Goal: Information Seeking & Learning: Learn about a topic

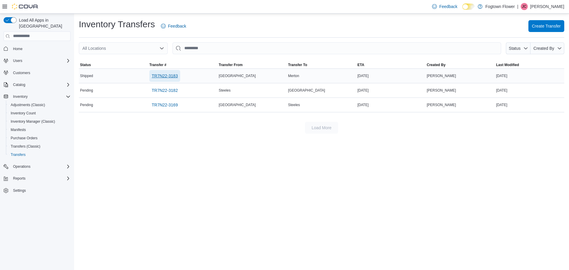
click at [176, 76] on span "TR7N22-3183" at bounding box center [165, 76] width 26 height 6
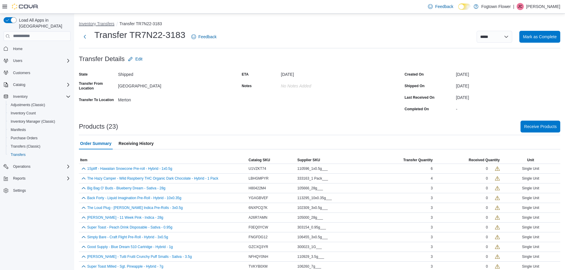
click at [109, 25] on button "Inventory Transfers" at bounding box center [97, 23] width 36 height 5
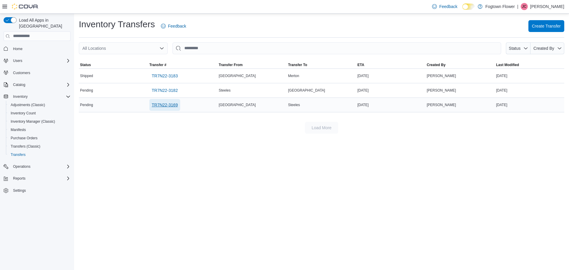
click at [164, 103] on span "TR7N22-3169" at bounding box center [165, 105] width 26 height 6
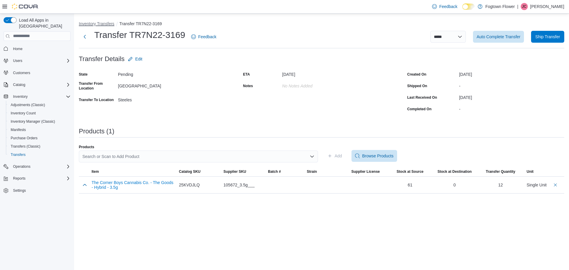
click at [98, 25] on button "Inventory Transfers" at bounding box center [97, 23] width 36 height 5
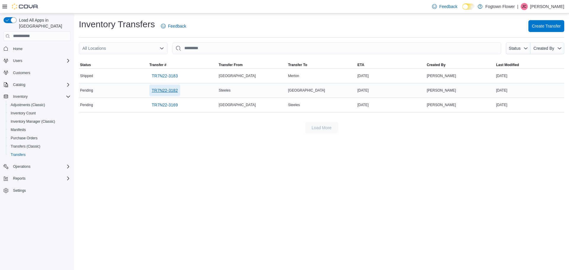
click at [171, 90] on span "TR7N22-3182" at bounding box center [165, 90] width 26 height 6
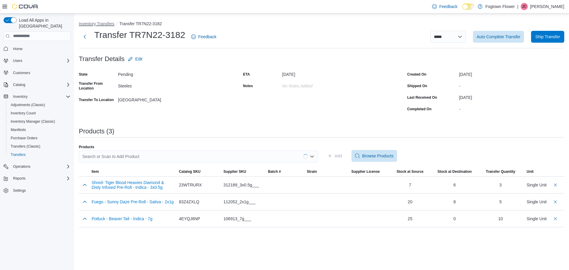
click at [101, 24] on button "Inventory Transfers" at bounding box center [97, 23] width 36 height 5
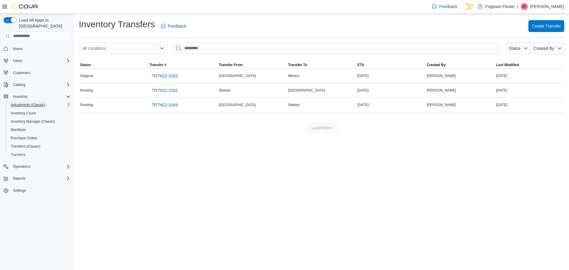
click at [26, 103] on span "Adjustments (Classic)" at bounding box center [28, 105] width 34 height 5
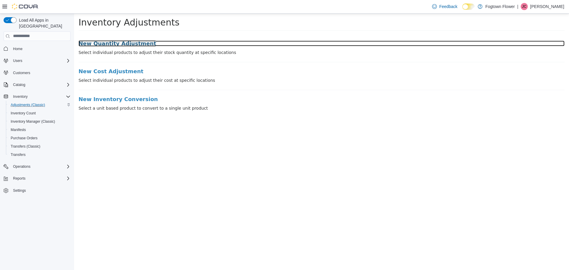
click at [125, 45] on h3 "New Quantity Adjustment" at bounding box center [322, 43] width 486 height 6
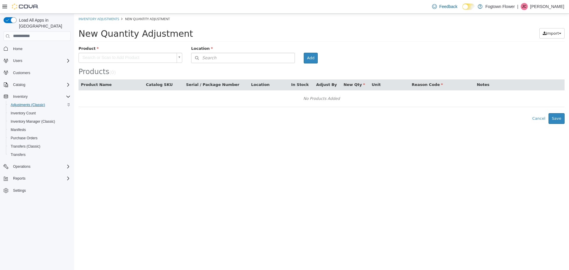
click at [128, 57] on body "× Inventory Adjustments New Quantity Adjustment New Quantity Adjustment Import …" at bounding box center [321, 68] width 495 height 110
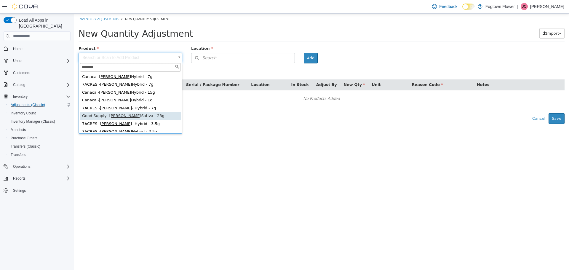
type input "********"
drag, startPoint x: 134, startPoint y: 116, endPoint x: 181, endPoint y: 75, distance: 62.2
type input "**********"
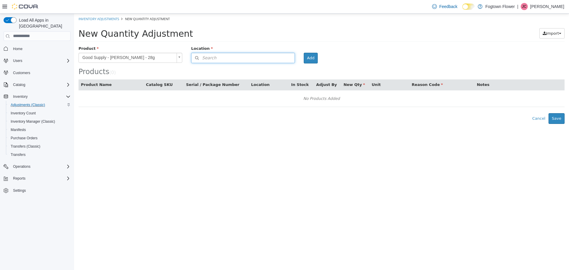
click at [212, 57] on span "Search" at bounding box center [204, 58] width 25 height 6
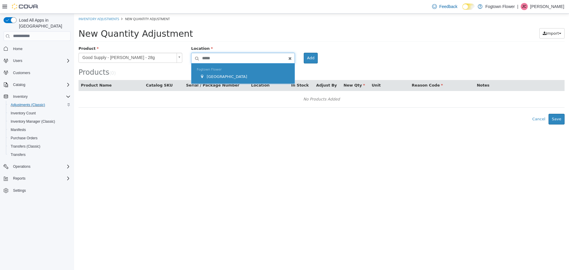
type input "*****"
click at [229, 82] on div "Fogtown Flower North York" at bounding box center [243, 73] width 103 height 20
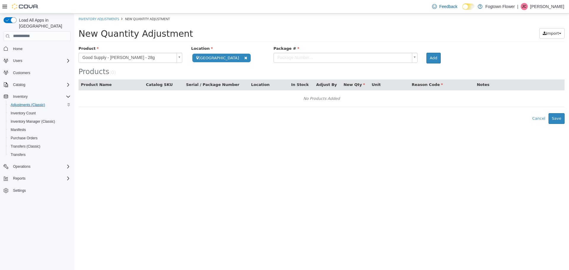
click at [270, 60] on body "**********" at bounding box center [321, 68] width 495 height 110
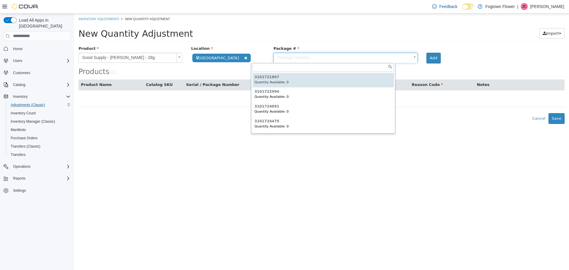
click at [299, 29] on body "**********" at bounding box center [321, 68] width 495 height 110
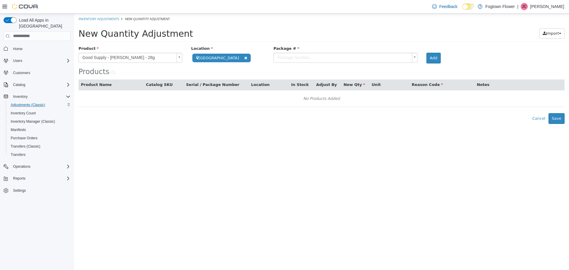
click at [243, 58] on span at bounding box center [246, 58] width 7 height 6
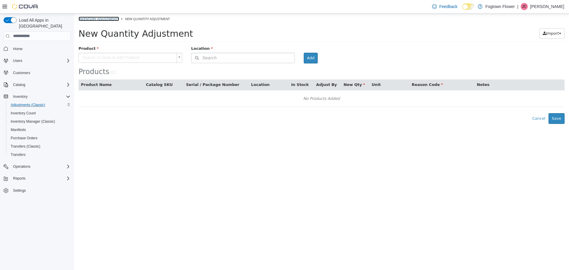
click at [109, 21] on li "Inventory Adjustments" at bounding box center [99, 19] width 41 height 6
click at [110, 18] on link "Inventory Adjustments" at bounding box center [99, 18] width 41 height 4
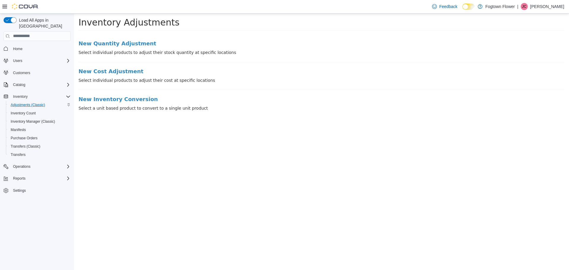
click at [25, 45] on span "Home" at bounding box center [41, 48] width 60 height 7
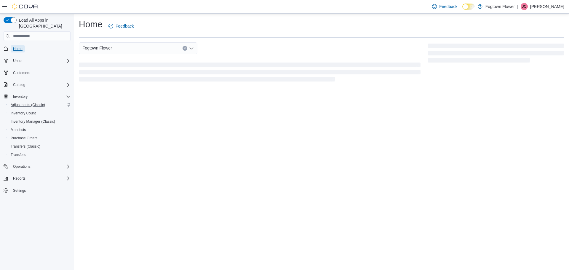
click at [21, 47] on span "Home" at bounding box center [17, 49] width 9 height 5
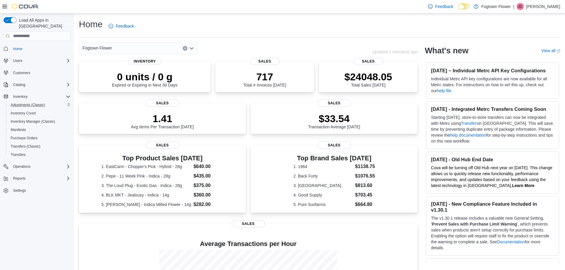
click at [140, 51] on div "Fogtown Flower" at bounding box center [138, 48] width 119 height 12
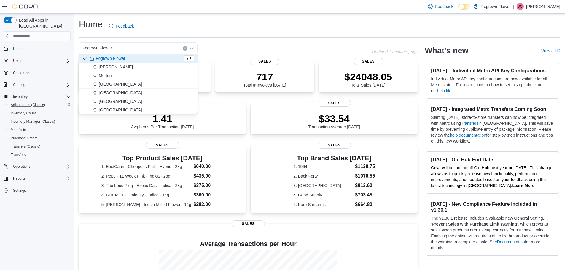
click at [125, 67] on div "[PERSON_NAME]" at bounding box center [142, 67] width 104 height 6
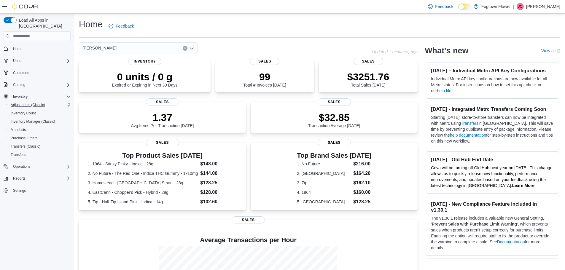
click at [134, 46] on div "[PERSON_NAME] Combo box. Selected. [PERSON_NAME]. Press Backspace to delete [PE…" at bounding box center [138, 48] width 119 height 12
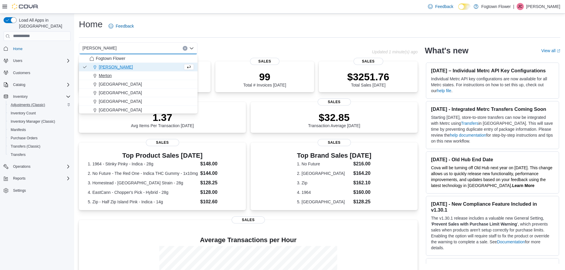
click at [121, 74] on div "Merton" at bounding box center [142, 76] width 104 height 6
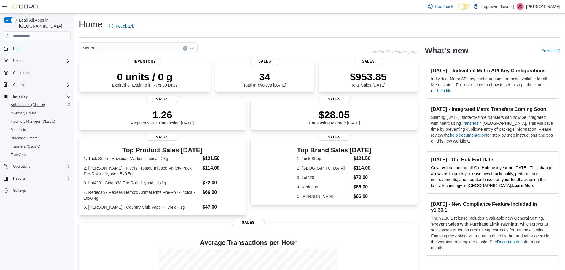
click at [130, 49] on div "Merton" at bounding box center [138, 48] width 119 height 12
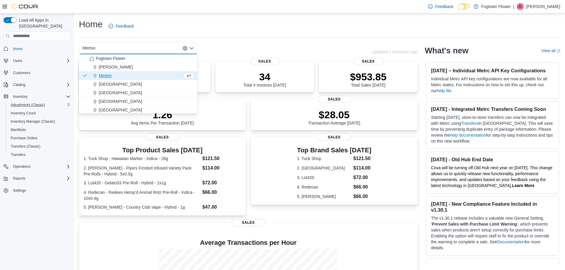
click at [118, 84] on div "[GEOGRAPHIC_DATA]" at bounding box center [142, 84] width 104 height 6
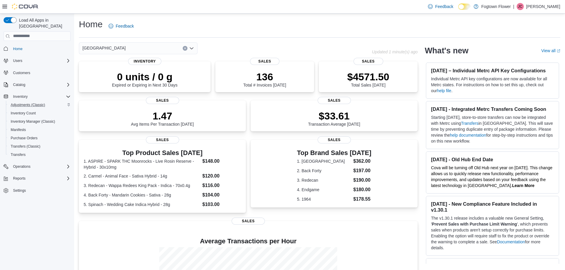
click at [128, 52] on div "Midtown Combo box. Selected. Midtown. Press Backspace to delete Midtown. Combo …" at bounding box center [138, 48] width 119 height 12
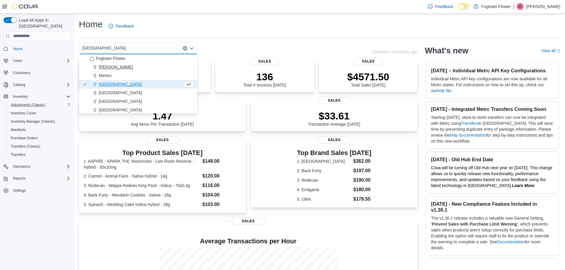
click at [117, 66] on div "[PERSON_NAME]" at bounding box center [142, 67] width 104 height 6
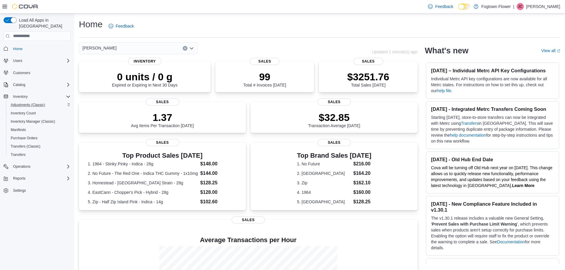
click at [125, 54] on div "[PERSON_NAME]" at bounding box center [138, 48] width 119 height 12
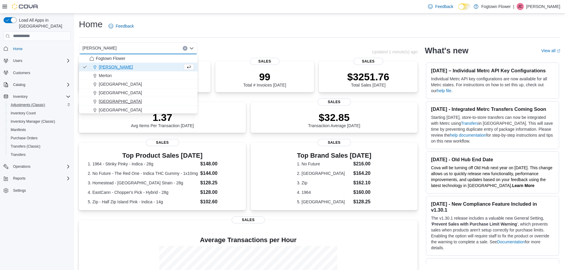
click at [121, 99] on div "[GEOGRAPHIC_DATA]" at bounding box center [142, 101] width 104 height 6
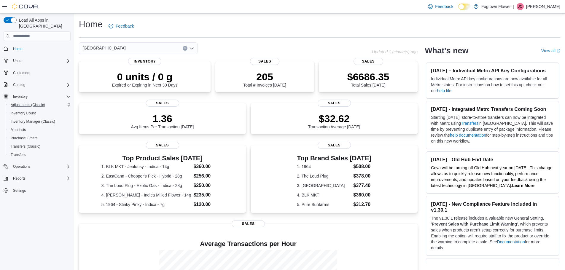
click at [127, 49] on div "North York Combo box. Selected. [GEOGRAPHIC_DATA]. Press Backspace to delete [G…" at bounding box center [138, 48] width 119 height 12
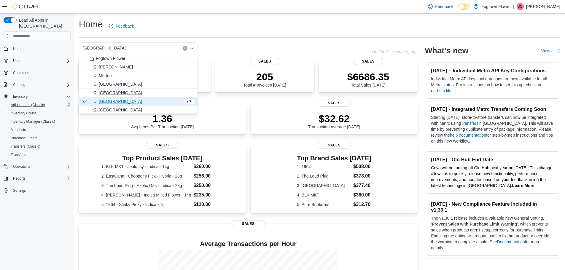
click at [116, 92] on span "[GEOGRAPHIC_DATA]" at bounding box center [120, 93] width 43 height 6
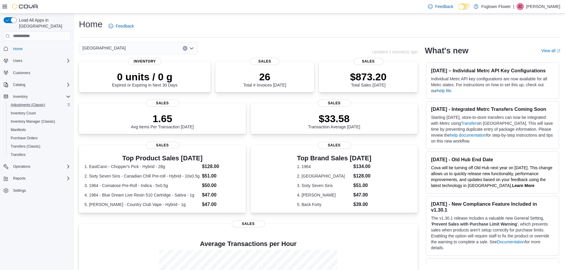
click at [127, 50] on div "Mount Pleasant Combo box. Selected. [GEOGRAPHIC_DATA]. Press Backspace to delet…" at bounding box center [138, 48] width 119 height 12
click at [124, 48] on div "Mount Pleasant Combo box. Selected. [GEOGRAPHIC_DATA]. Press Backspace to delet…" at bounding box center [138, 48] width 119 height 12
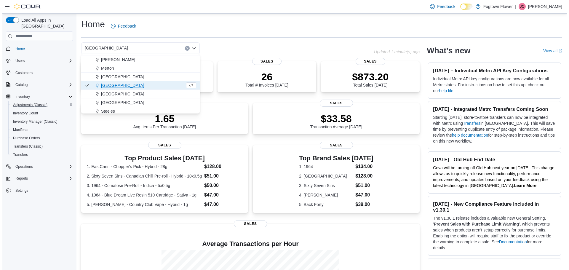
scroll to position [9, 0]
click at [111, 108] on span "Steeles" at bounding box center [106, 109] width 14 height 6
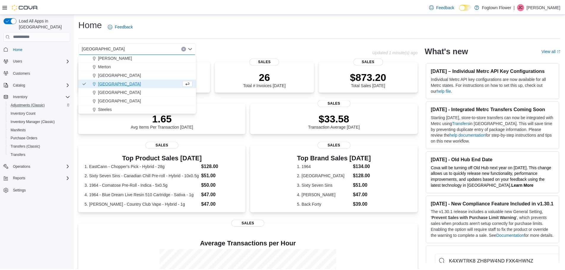
scroll to position [0, 0]
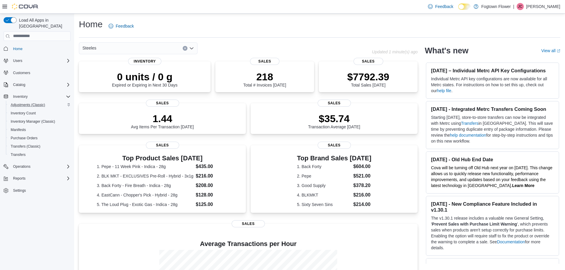
click at [135, 52] on div "Steeles Combo box. Selected. Steeles. Press Backspace to delete Steeles. Combo …" at bounding box center [138, 48] width 119 height 12
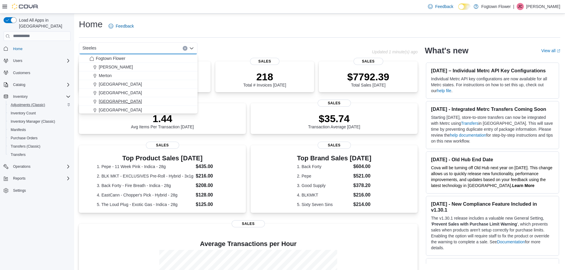
click at [113, 99] on span "[GEOGRAPHIC_DATA]" at bounding box center [120, 101] width 43 height 6
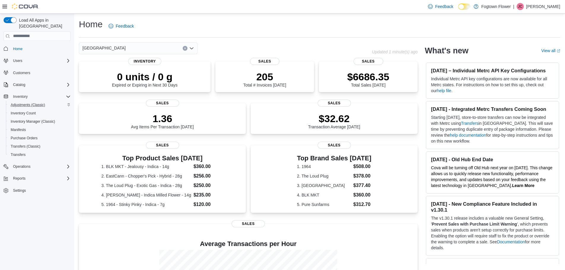
click at [139, 48] on div "[GEOGRAPHIC_DATA]" at bounding box center [138, 48] width 119 height 12
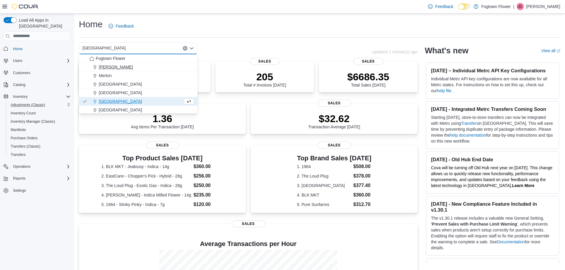
click at [107, 68] on span "[PERSON_NAME]" at bounding box center [116, 67] width 34 height 6
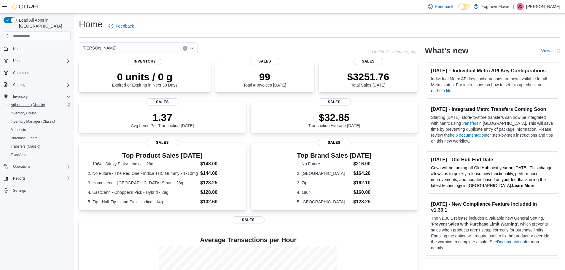
click at [131, 49] on div "[PERSON_NAME] Combo box. Selected. [PERSON_NAME]. Press Backspace to delete [PE…" at bounding box center [138, 48] width 119 height 12
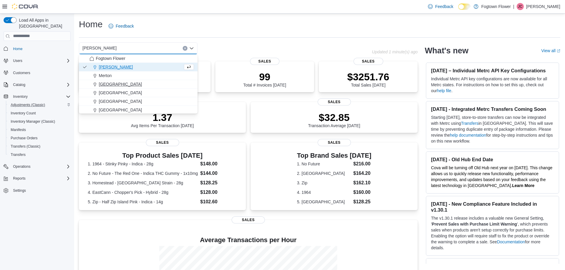
click at [112, 84] on span "[GEOGRAPHIC_DATA]" at bounding box center [120, 84] width 43 height 6
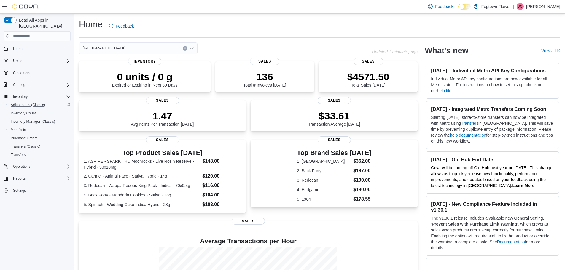
click at [123, 50] on div "Midtown Combo box. Selected. Midtown. Press Backspace to delete Midtown. Combo …" at bounding box center [138, 48] width 119 height 12
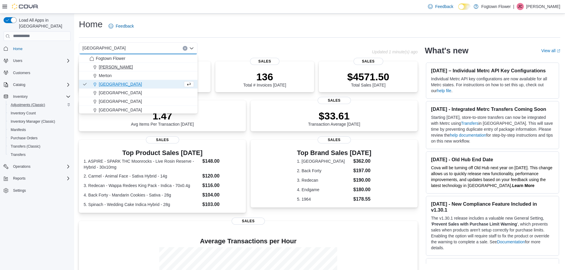
drag, startPoint x: 113, startPoint y: 62, endPoint x: 111, endPoint y: 65, distance: 3.6
click at [111, 65] on div "Fogtown Flower Finch Merton Midtown Mount Pleasant North York Parkway Forest St…" at bounding box center [138, 88] width 119 height 69
click at [111, 65] on div "[PERSON_NAME]" at bounding box center [142, 67] width 104 height 6
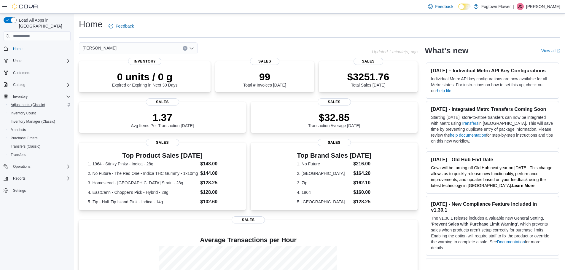
click at [142, 47] on div "[PERSON_NAME]" at bounding box center [138, 48] width 119 height 12
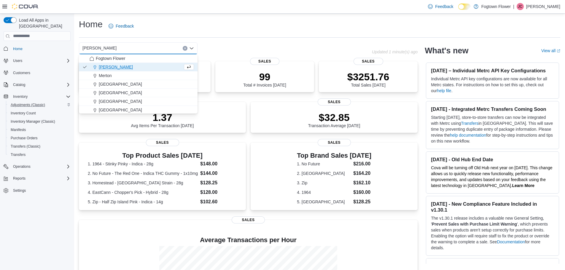
click at [124, 99] on button "[GEOGRAPHIC_DATA]" at bounding box center [138, 101] width 119 height 9
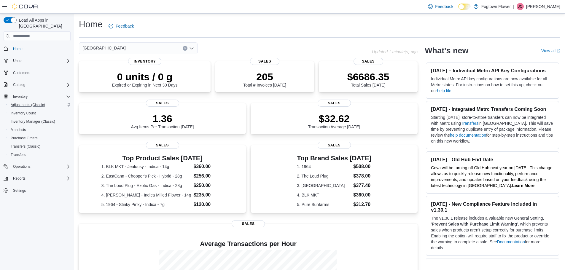
click at [109, 48] on div "North York Combo box. Selected. [GEOGRAPHIC_DATA]. Press Backspace to delete [G…" at bounding box center [138, 48] width 119 height 12
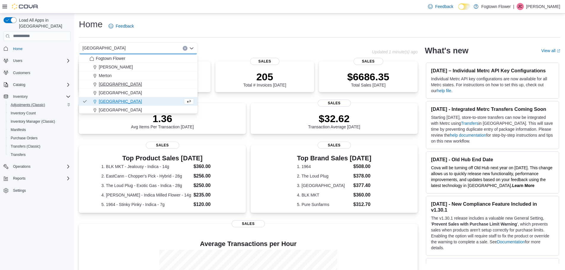
click at [140, 82] on div "[GEOGRAPHIC_DATA]" at bounding box center [142, 84] width 104 height 6
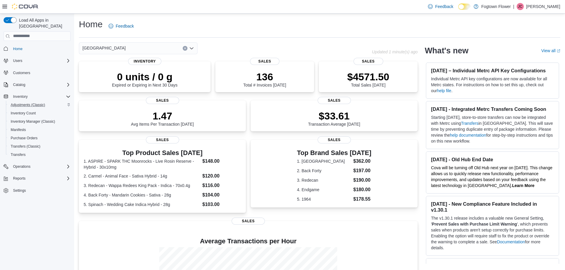
drag, startPoint x: 159, startPoint y: 47, endPoint x: 155, endPoint y: 47, distance: 3.6
click at [158, 47] on div "Midtown Combo box. Selected. Midtown. Press Backspace to delete Midtown. Combo …" at bounding box center [138, 48] width 119 height 12
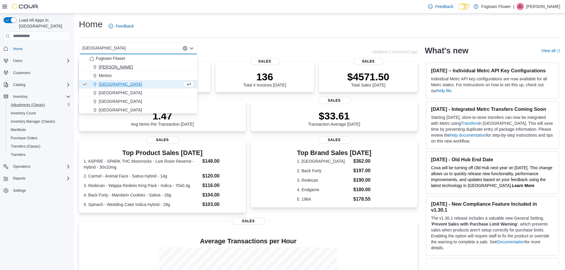
click at [135, 65] on div "[PERSON_NAME]" at bounding box center [142, 67] width 104 height 6
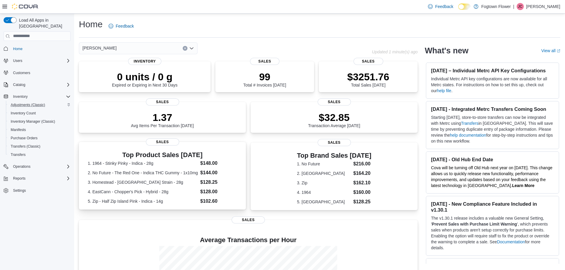
click at [223, 179] on dd "$128.25" at bounding box center [218, 182] width 37 height 7
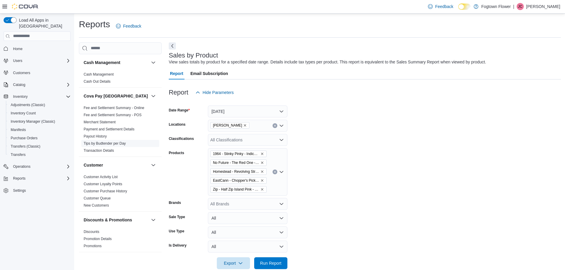
click at [117, 140] on span "Tips by Budtender per Day" at bounding box center [120, 143] width 78 height 7
click at [120, 143] on link "Tips by Budtender per Day" at bounding box center [105, 143] width 42 height 4
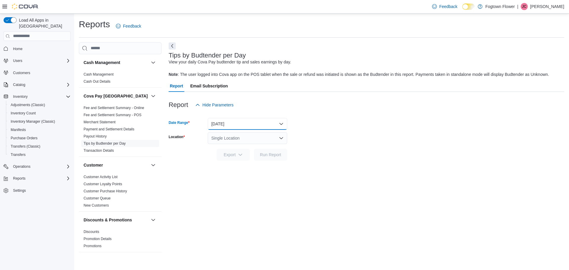
click at [221, 124] on button "Yesterday" at bounding box center [247, 124] width 79 height 12
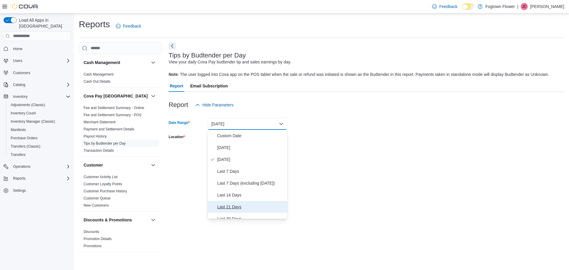
click at [237, 204] on span "Last 21 Days" at bounding box center [251, 206] width 68 height 7
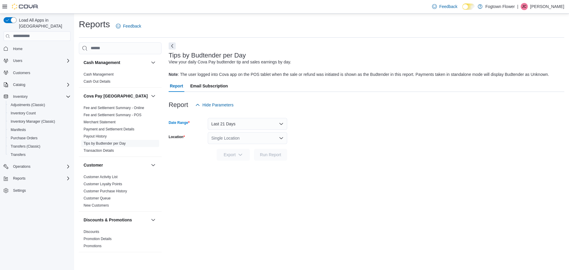
click at [258, 137] on div "Single Location" at bounding box center [247, 138] width 79 height 12
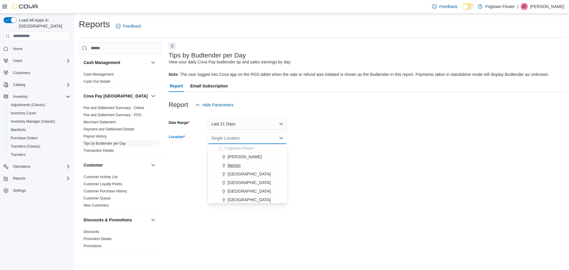
click at [238, 165] on span "Merton" at bounding box center [234, 165] width 13 height 6
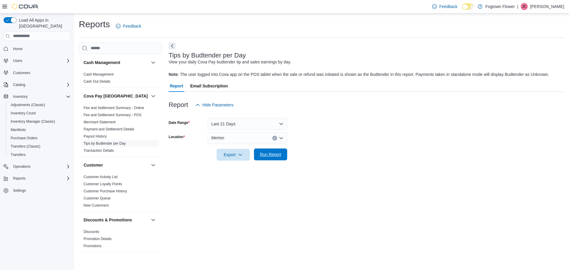
click at [263, 156] on span "Run Report" at bounding box center [270, 155] width 21 height 6
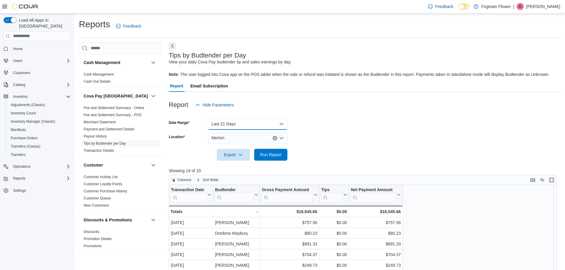
click at [248, 125] on button "Last 21 Days" at bounding box center [247, 124] width 79 height 12
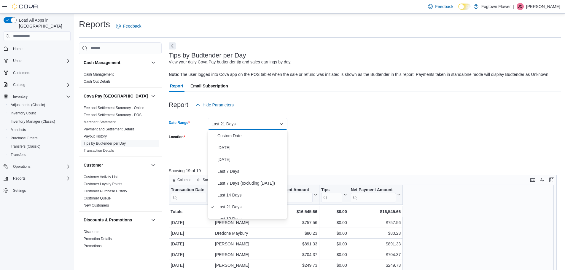
scroll to position [30, 0]
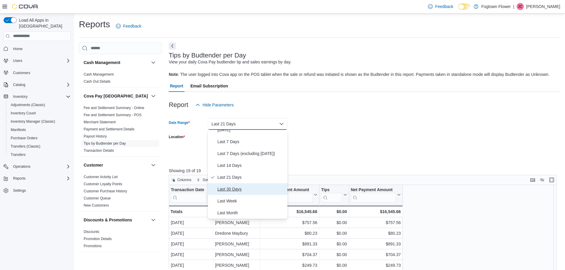
click at [253, 191] on span "Last 30 Days" at bounding box center [251, 189] width 68 height 7
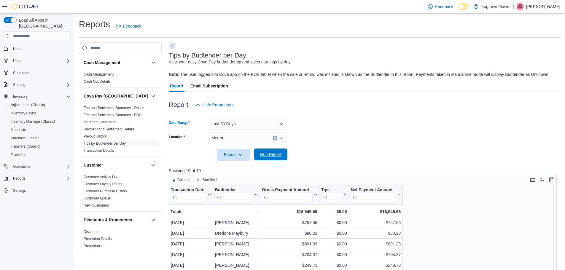
click at [268, 156] on span "Run Report" at bounding box center [270, 155] width 21 height 6
click at [240, 138] on div "Merton" at bounding box center [247, 138] width 79 height 12
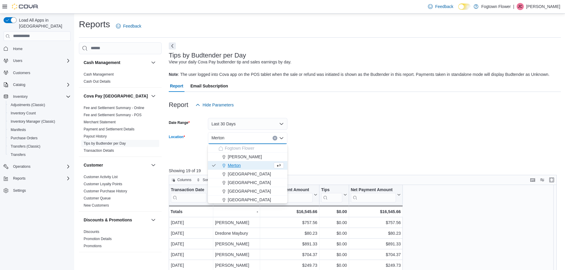
click at [249, 183] on span "[GEOGRAPHIC_DATA]" at bounding box center [249, 183] width 43 height 6
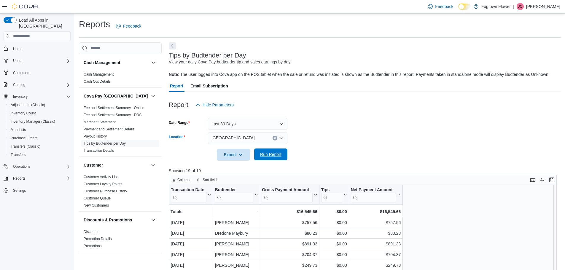
click at [269, 153] on span "Run Report" at bounding box center [270, 155] width 21 height 6
click at [339, 193] on input "search" at bounding box center [332, 197] width 21 height 9
click at [345, 193] on button "Tips" at bounding box center [335, 194] width 26 height 15
click at [344, 222] on span "Sort High-Low" at bounding box center [339, 224] width 23 height 5
click at [366, 138] on form "Date Range Last 30 Days Location Mount Pleasant Export Run Report" at bounding box center [365, 136] width 392 height 50
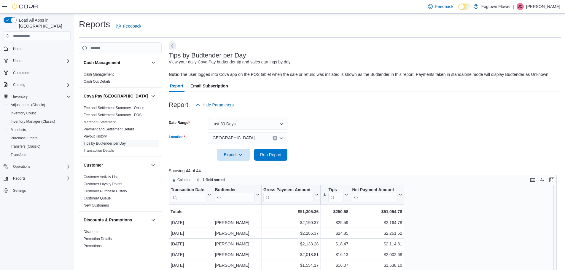
click at [267, 142] on div "[GEOGRAPHIC_DATA]" at bounding box center [247, 138] width 79 height 12
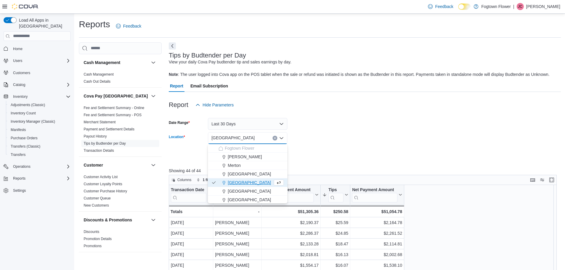
click at [275, 138] on icon "Clear input" at bounding box center [274, 137] width 1 height 1
click at [274, 139] on div "Single Location" at bounding box center [247, 138] width 79 height 12
click at [242, 193] on span "[GEOGRAPHIC_DATA]" at bounding box center [249, 191] width 43 height 6
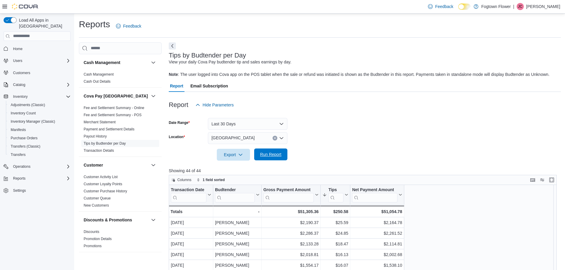
click at [262, 156] on span "Run Report" at bounding box center [270, 155] width 21 height 6
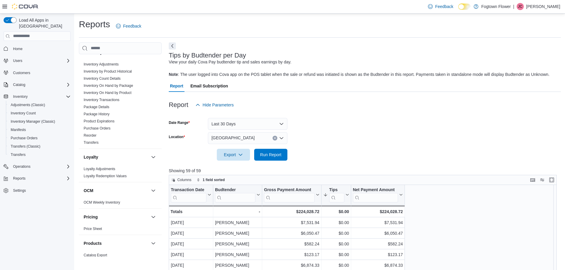
scroll to position [208, 0]
click at [341, 188] on div "Tips" at bounding box center [336, 190] width 15 height 6
click at [327, 193] on icon at bounding box center [325, 194] width 5 height 5
click at [328, 195] on button "Tips" at bounding box center [336, 194] width 26 height 15
click at [332, 214] on button "Sort Low-High" at bounding box center [336, 217] width 36 height 7
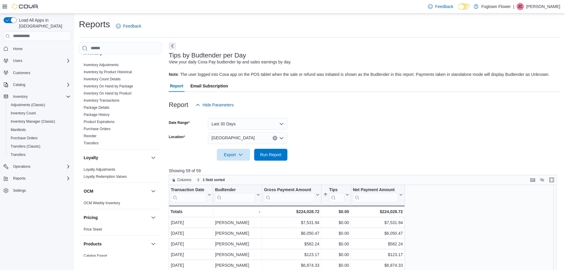
click at [259, 136] on div "[GEOGRAPHIC_DATA]" at bounding box center [247, 138] width 79 height 12
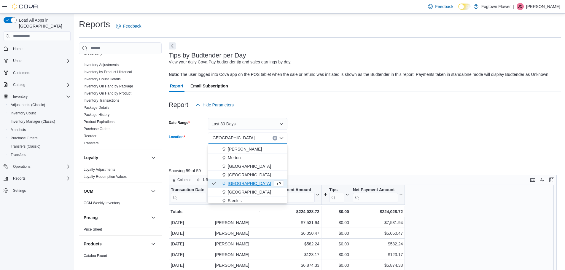
scroll to position [9, 0]
click at [239, 164] on span "[GEOGRAPHIC_DATA]" at bounding box center [249, 165] width 43 height 6
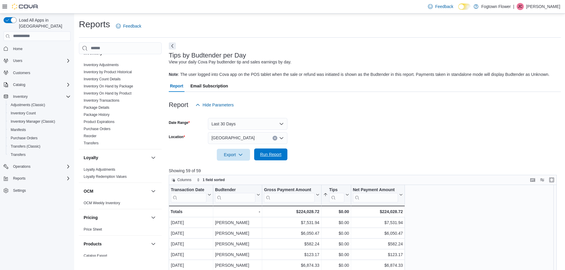
click at [262, 155] on span "Run Report" at bounding box center [270, 155] width 21 height 6
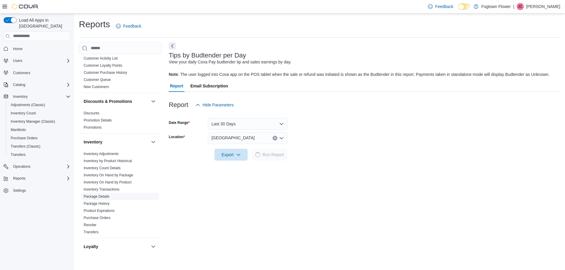
scroll to position [148, 0]
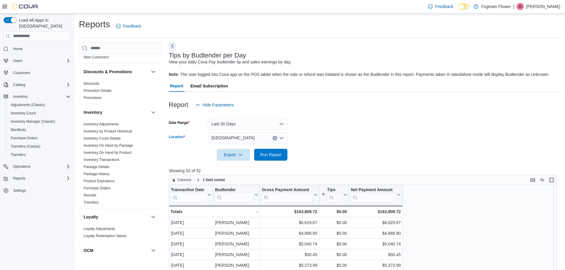
click at [278, 140] on div "[GEOGRAPHIC_DATA]" at bounding box center [247, 138] width 79 height 12
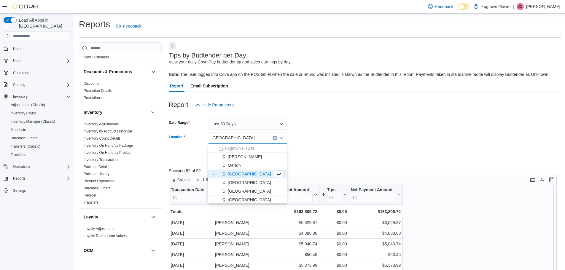
click at [275, 139] on icon "Clear input" at bounding box center [275, 138] width 2 height 2
click at [272, 125] on button "Last 30 Days" at bounding box center [247, 124] width 79 height 12
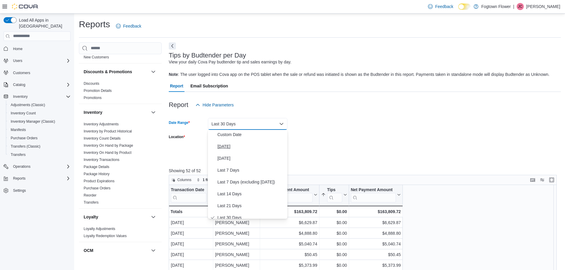
scroll to position [0, 0]
click at [259, 146] on span "Today" at bounding box center [251, 147] width 68 height 7
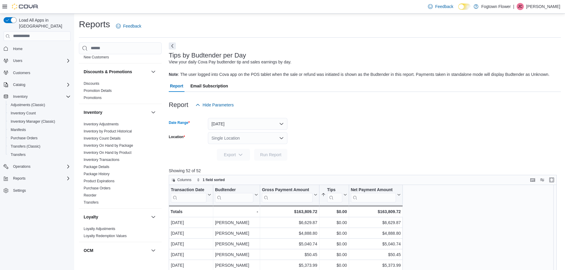
drag, startPoint x: 321, startPoint y: 127, endPoint x: 278, endPoint y: 137, distance: 44.0
click at [320, 128] on form "Date Range Today Location Single Location Export Run Report" at bounding box center [365, 136] width 392 height 50
click at [107, 189] on link "Purchase Orders" at bounding box center [97, 188] width 27 height 4
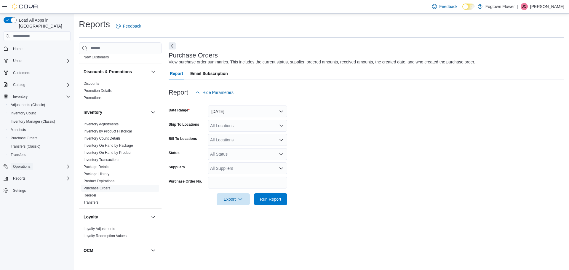
click at [24, 164] on span "Operations" at bounding box center [21, 166] width 17 height 5
click at [27, 183] on button "Reports" at bounding box center [19, 186] width 17 height 7
click at [33, 136] on span "Purchase Orders" at bounding box center [24, 138] width 27 height 5
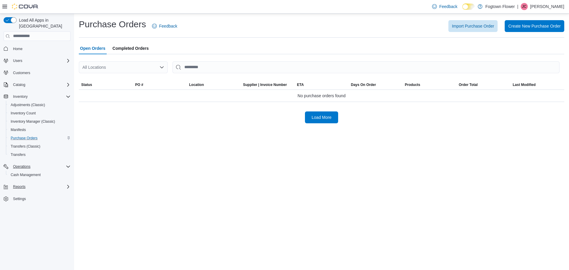
click at [148, 72] on div "All Locations" at bounding box center [123, 67] width 89 height 12
click at [142, 36] on div "Purchase Orders Feedback Import Purchase Order Create New Purchase Order" at bounding box center [322, 27] width 486 height 19
click at [142, 44] on span "Completed Orders" at bounding box center [131, 48] width 36 height 12
click at [308, 111] on div at bounding box center [322, 106] width 486 height 9
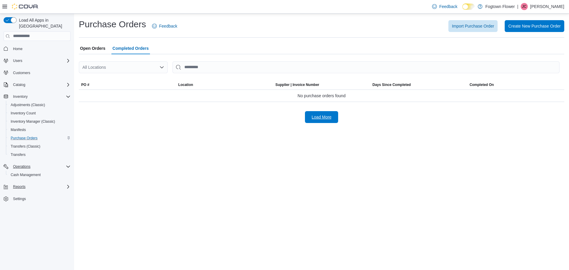
click at [313, 114] on span "Load More" at bounding box center [322, 117] width 26 height 12
click at [143, 65] on div "All Locations" at bounding box center [123, 67] width 89 height 12
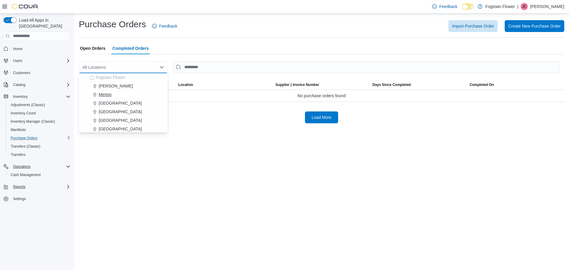
click at [114, 90] on div "Fogtown Flower Finch Merton Midtown Mount Pleasant North York Parkway Forest St…" at bounding box center [123, 107] width 89 height 69
click at [106, 87] on span "[PERSON_NAME]" at bounding box center [116, 86] width 34 height 6
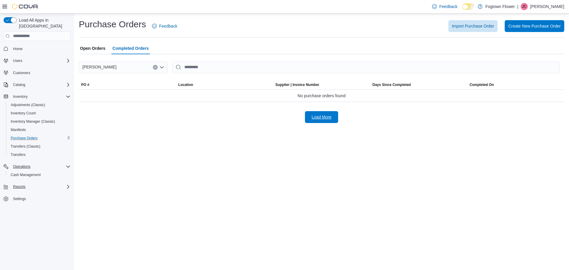
click at [313, 116] on span "Load More" at bounding box center [322, 117] width 20 height 6
drag, startPoint x: 157, startPoint y: 68, endPoint x: 149, endPoint y: 66, distance: 8.1
click at [157, 68] on button "Clear input" at bounding box center [155, 67] width 5 height 5
click at [90, 50] on span "Open Orders" at bounding box center [92, 48] width 25 height 12
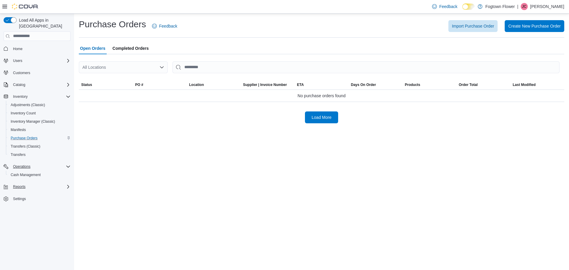
click at [101, 67] on div "All Locations" at bounding box center [123, 67] width 89 height 12
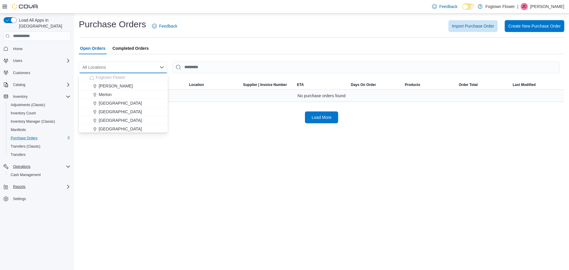
click at [102, 90] on button "[PERSON_NAME]" at bounding box center [123, 86] width 89 height 9
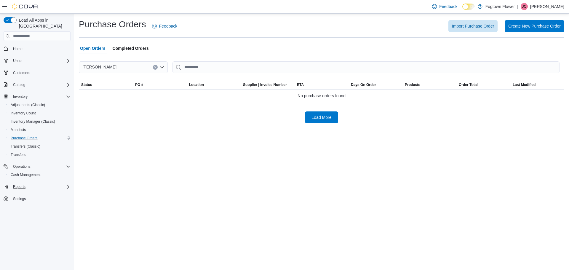
click at [154, 67] on icon "Clear input" at bounding box center [155, 67] width 2 height 2
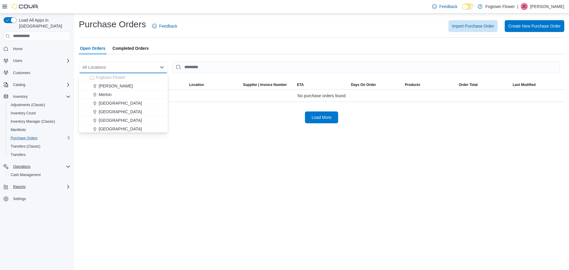
click at [222, 131] on div "Purchase Orders Feedback Import Purchase Order Create New Purchase Order Open O…" at bounding box center [321, 142] width 495 height 256
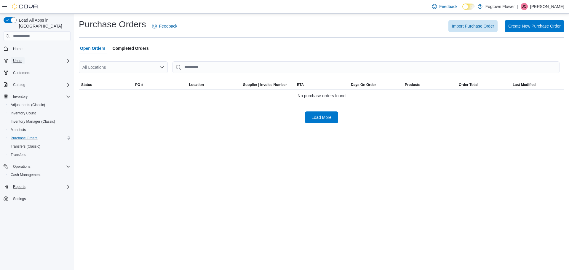
click at [25, 57] on div "Users" at bounding box center [41, 60] width 60 height 7
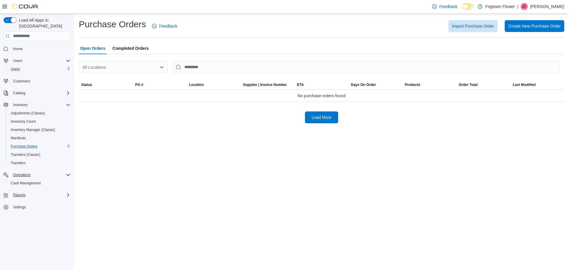
click at [25, 66] on div "Users" at bounding box center [39, 69] width 62 height 7
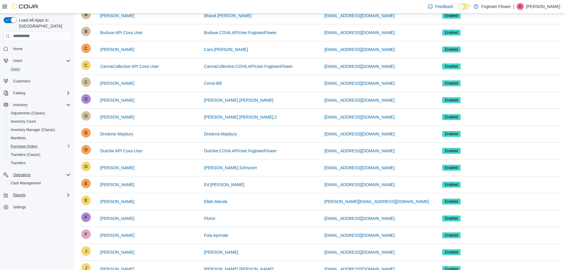
scroll to position [267, 0]
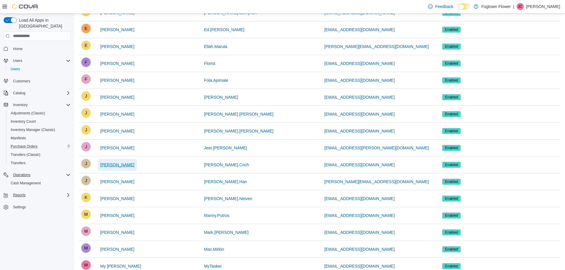
click at [118, 167] on span "[PERSON_NAME]" at bounding box center [117, 165] width 34 height 6
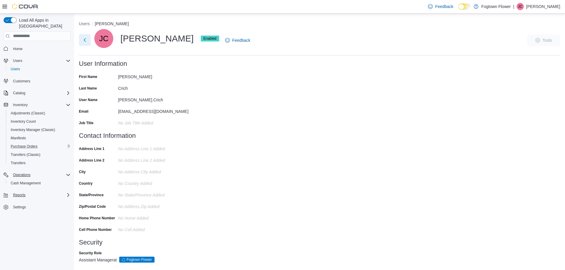
click at [87, 42] on button "Next" at bounding box center [85, 40] width 12 height 12
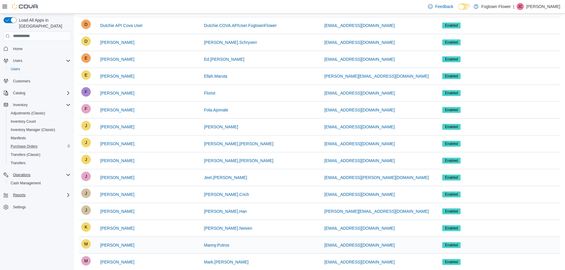
scroll to position [327, 0]
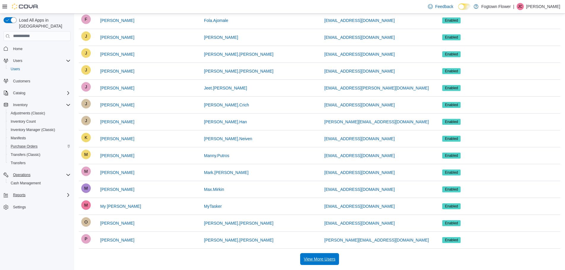
click at [318, 257] on span "View More Users" at bounding box center [319, 259] width 31 height 6
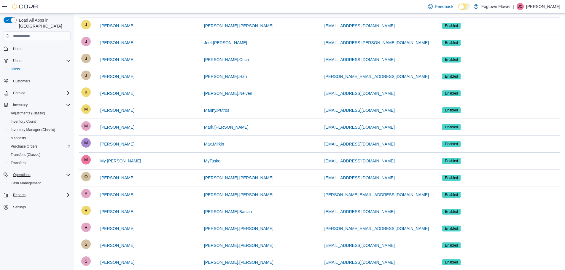
scroll to position [445, 0]
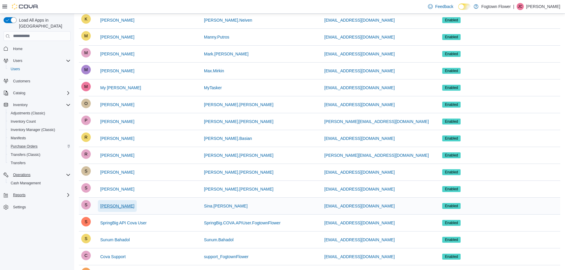
click at [122, 209] on span "Sina Sabetghadam" at bounding box center [117, 206] width 34 height 12
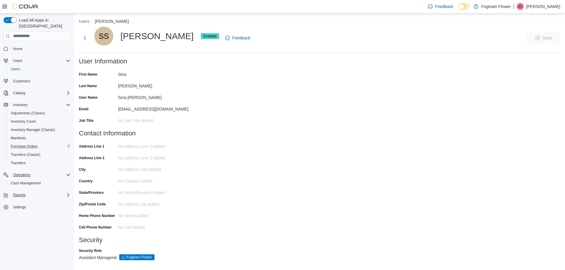
scroll to position [4, 0]
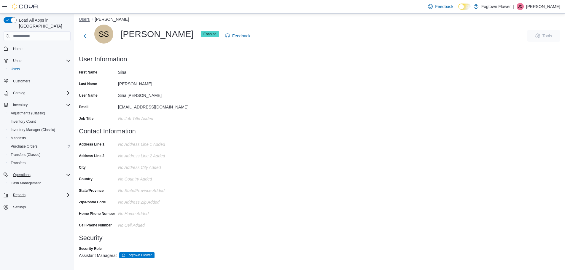
click at [88, 20] on button "Users" at bounding box center [84, 19] width 11 height 5
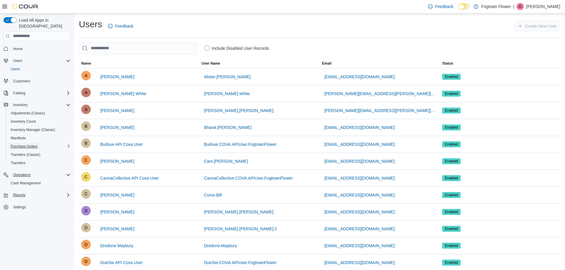
click at [27, 144] on span "Purchase Orders" at bounding box center [24, 146] width 27 height 5
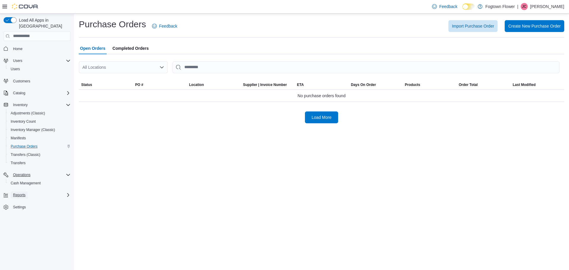
click at [25, 192] on button "Reports" at bounding box center [19, 195] width 17 height 7
click at [23, 209] on span "Reports" at bounding box center [17, 211] width 12 height 5
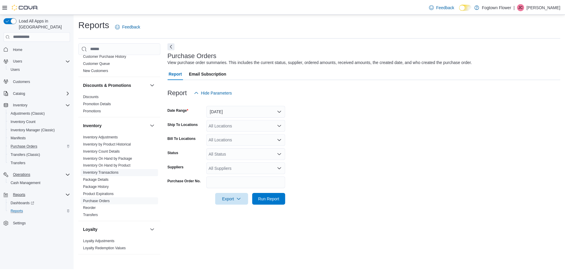
scroll to position [148, 0]
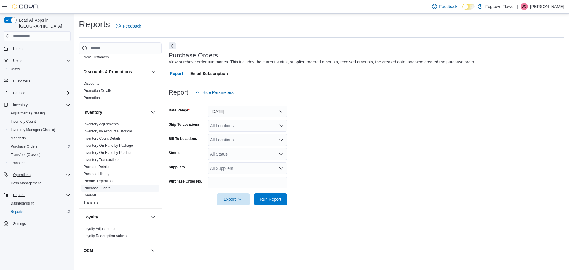
click at [98, 188] on link "Purchase Orders" at bounding box center [97, 188] width 27 height 4
click at [227, 105] on div at bounding box center [367, 101] width 396 height 7
click at [228, 108] on button "Yesterday" at bounding box center [247, 112] width 79 height 12
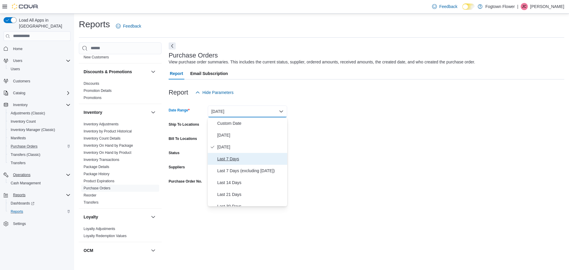
click at [237, 160] on span "Last 7 Days" at bounding box center [251, 158] width 68 height 7
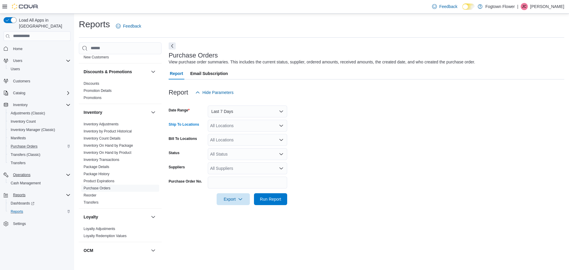
click at [238, 129] on div "All Locations" at bounding box center [247, 126] width 79 height 12
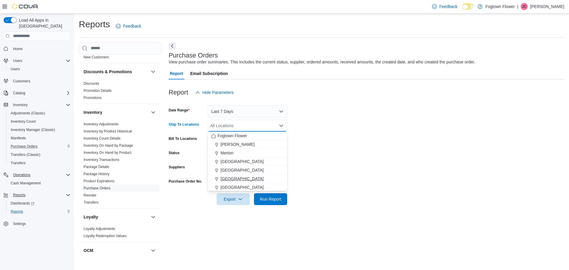
click at [243, 175] on button "[GEOGRAPHIC_DATA]" at bounding box center [247, 179] width 79 height 9
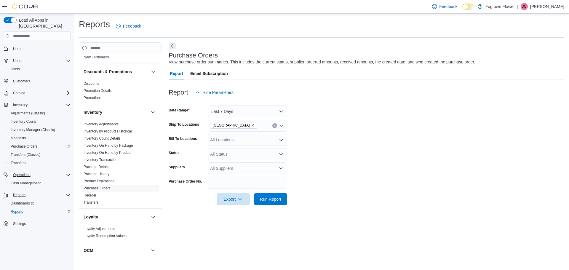
click at [309, 170] on form "Date Range Last 7 Days Ship To Locations North York Bill To Locations All Locat…" at bounding box center [367, 151] width 396 height 107
click at [273, 199] on span "Run Report" at bounding box center [270, 199] width 21 height 6
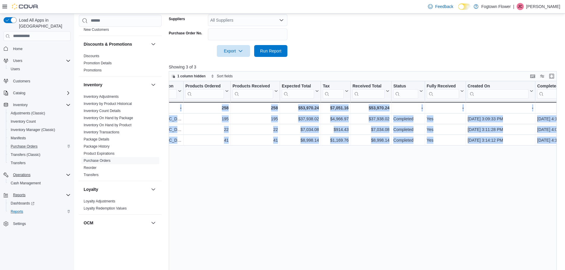
scroll to position [0, 367]
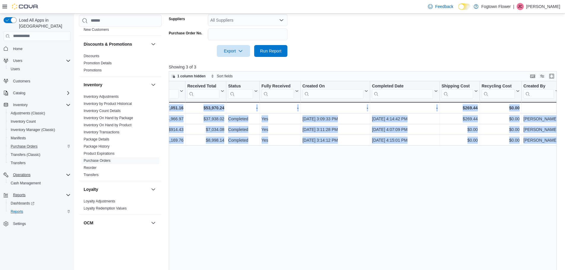
drag, startPoint x: 349, startPoint y: 117, endPoint x: 554, endPoint y: 101, distance: 205.5
drag, startPoint x: 382, startPoint y: 196, endPoint x: 385, endPoint y: 191, distance: 4.9
click at [383, 195] on div "PO # Click to view column header actions Supplier Click to view column header a…" at bounding box center [365, 184] width 392 height 206
click at [433, 173] on div "PO # Click to view column header actions Supplier Click to view column header a…" at bounding box center [365, 184] width 392 height 206
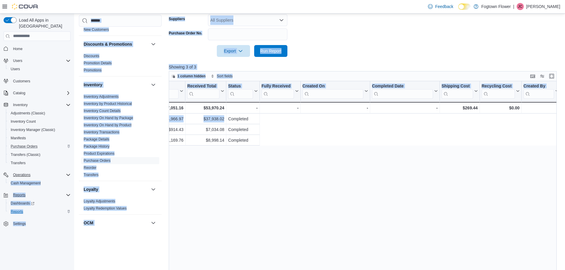
scroll to position [0, 0]
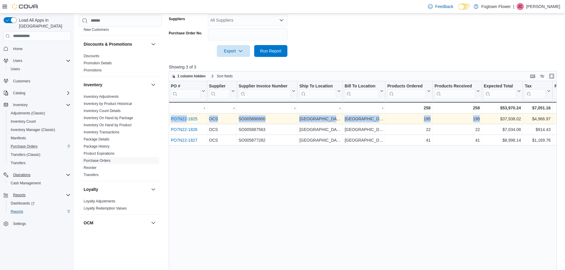
drag, startPoint x: 425, startPoint y: 119, endPoint x: 186, endPoint y: 114, distance: 239.9
click at [181, 117] on link "PO7N22-1825" at bounding box center [184, 119] width 27 height 5
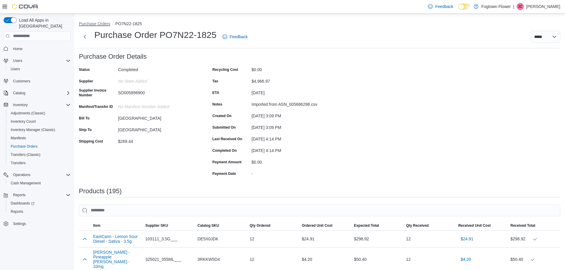
click at [104, 24] on button "Purchase Orders" at bounding box center [94, 23] width 31 height 5
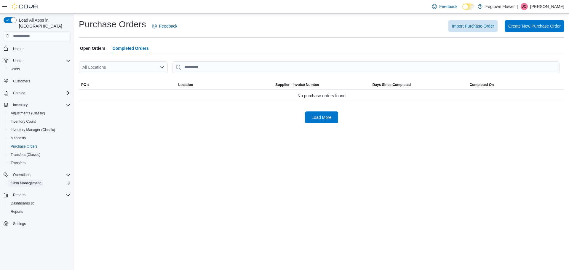
click at [18, 181] on span "Cash Management" at bounding box center [26, 183] width 30 height 5
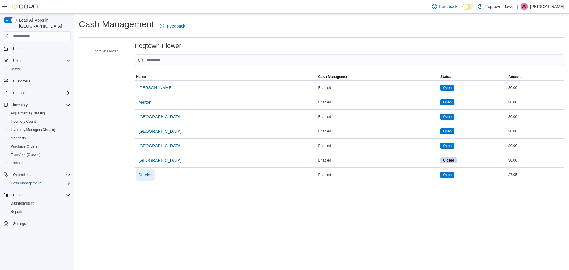
click at [153, 172] on button "Steeles" at bounding box center [145, 175] width 19 height 12
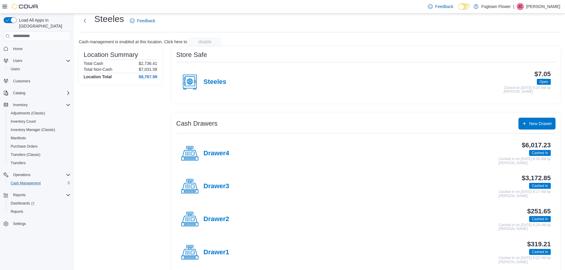
scroll to position [25, 0]
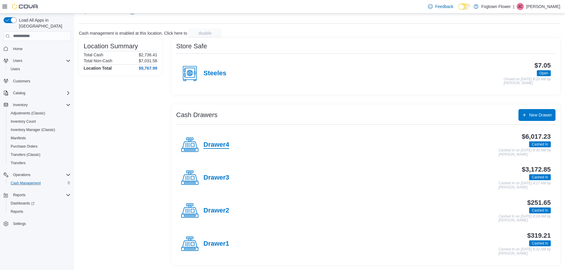
click at [212, 144] on h4 "Drawer4" at bounding box center [216, 145] width 26 height 8
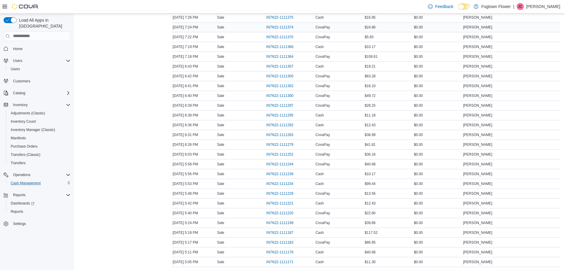
scroll to position [30, 0]
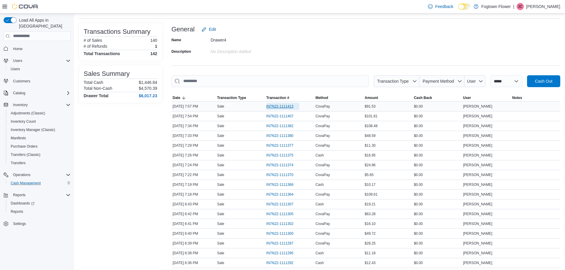
click at [285, 104] on span "IN7N22-1111413" at bounding box center [279, 106] width 27 height 5
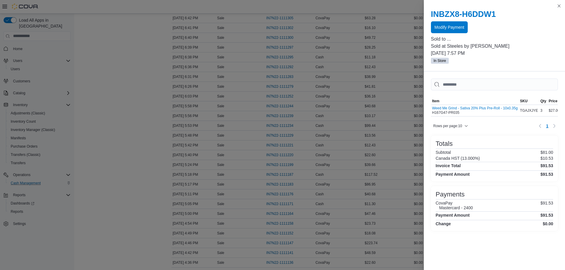
scroll to position [237, 0]
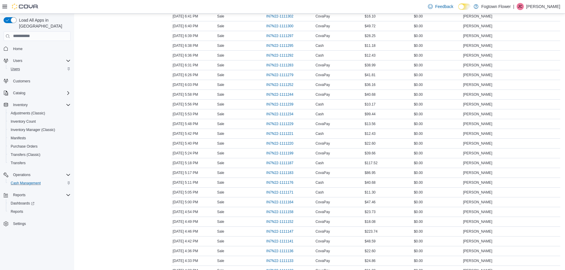
click at [27, 66] on div "Users" at bounding box center [39, 69] width 62 height 7
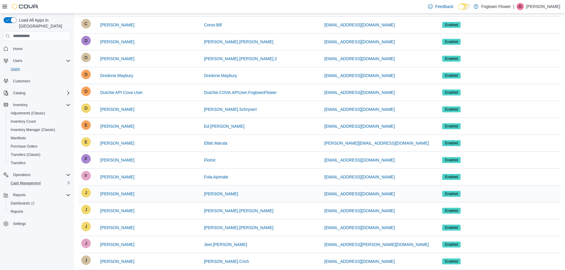
scroll to position [178, 0]
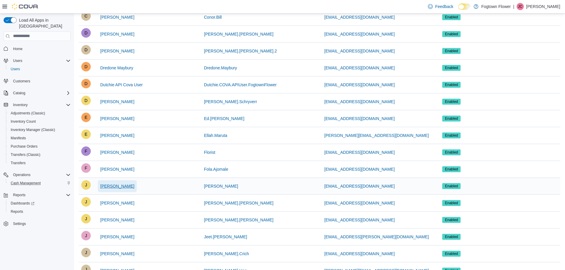
click at [112, 186] on span "Jamie Choi" at bounding box center [117, 186] width 34 height 6
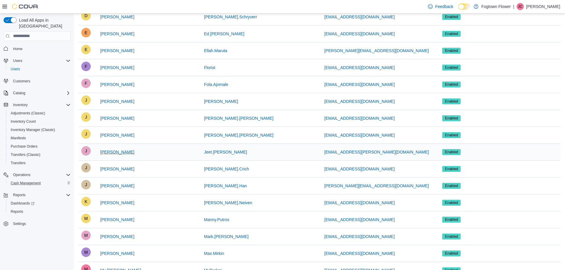
scroll to position [327, 0]
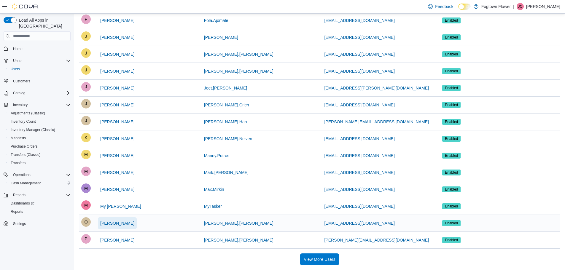
click at [121, 223] on span "Olivia Alexander" at bounding box center [117, 223] width 34 height 6
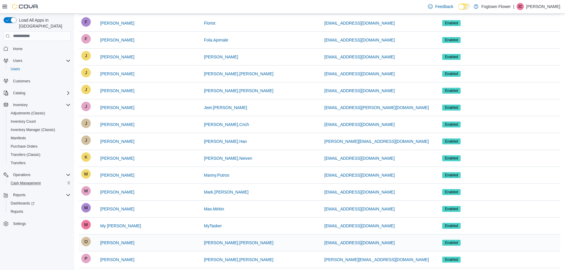
scroll to position [327, 0]
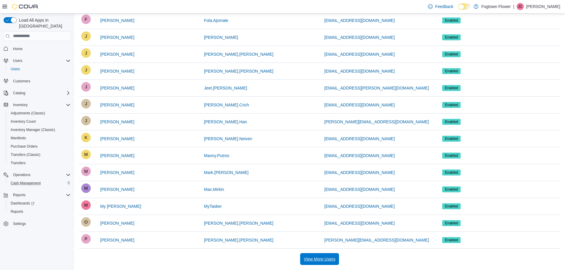
click at [312, 256] on span "View More Users" at bounding box center [319, 259] width 31 height 6
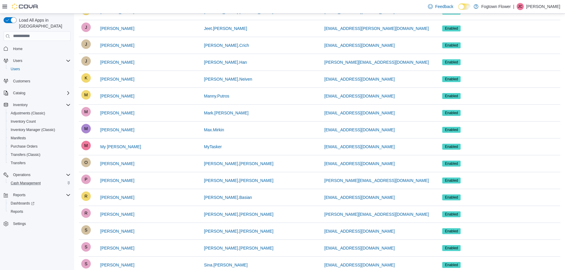
scroll to position [416, 0]
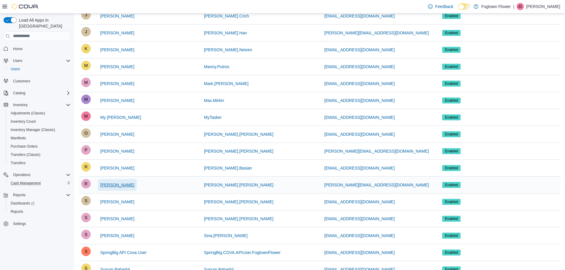
click at [115, 188] on span "Ryan Alves" at bounding box center [117, 185] width 34 height 6
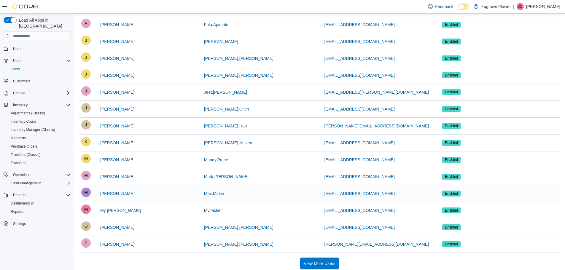
scroll to position [327, 0]
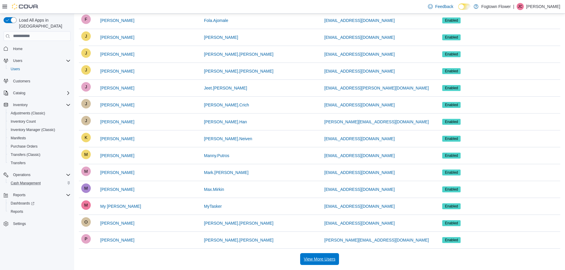
click at [329, 260] on span "View More Users" at bounding box center [319, 259] width 31 height 6
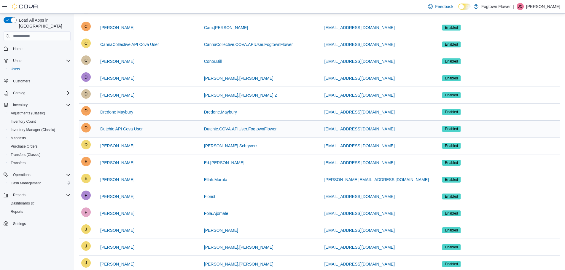
scroll to position [132, 0]
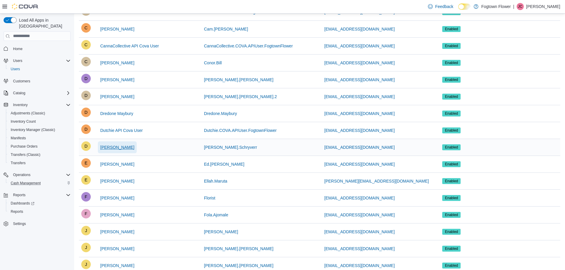
click at [112, 145] on span "Dylan Schreyver" at bounding box center [117, 147] width 34 height 6
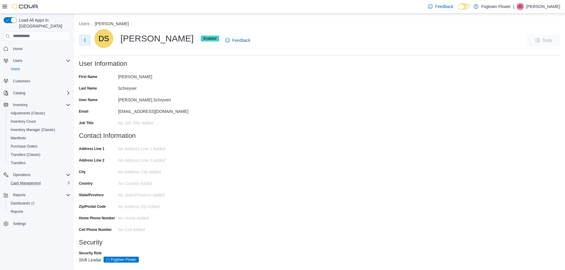
click at [88, 41] on button "Next" at bounding box center [85, 40] width 12 height 12
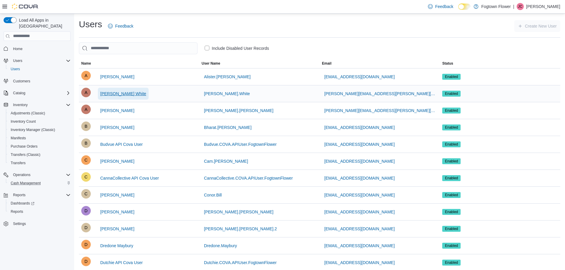
click at [107, 92] on span "Andersen White" at bounding box center [123, 94] width 46 height 6
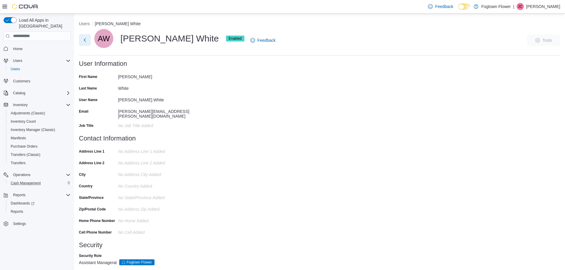
click at [86, 42] on button "Next" at bounding box center [85, 40] width 12 height 12
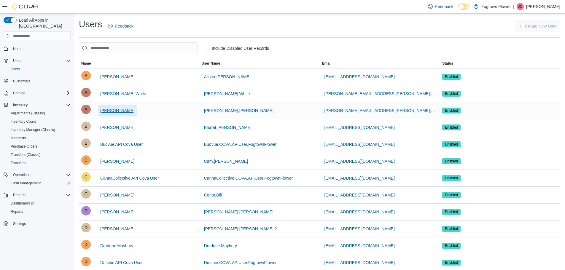
click at [127, 112] on span "Anjelica Adams" at bounding box center [117, 111] width 34 height 6
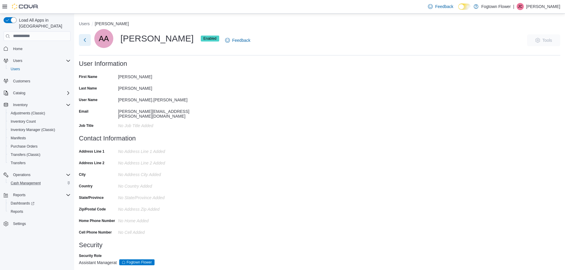
click at [87, 38] on button "Next" at bounding box center [85, 40] width 12 height 12
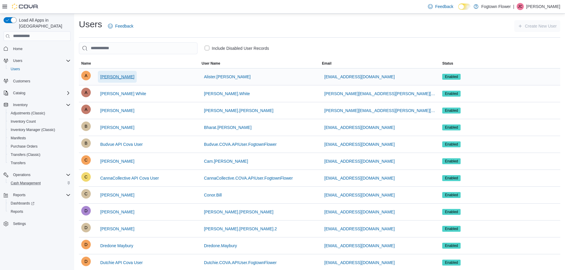
click at [109, 77] on span "Alister Crichton" at bounding box center [117, 77] width 34 height 6
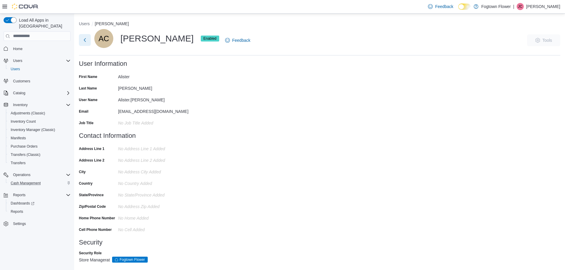
click at [86, 39] on button "Next" at bounding box center [85, 40] width 12 height 12
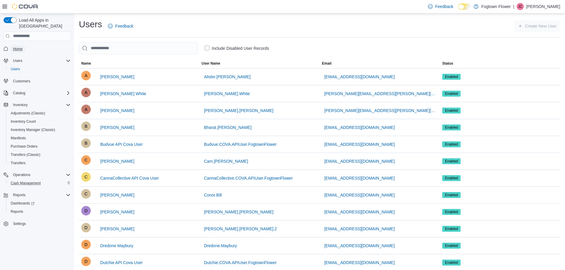
click at [20, 47] on span "Home" at bounding box center [17, 49] width 9 height 5
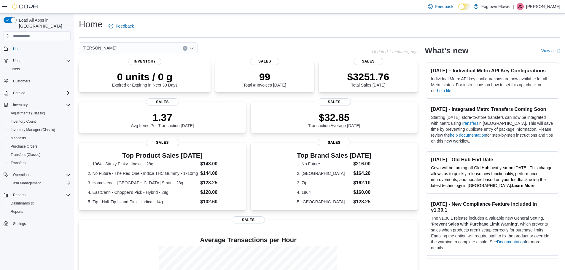
click at [29, 117] on button "Inventory Count" at bounding box center [39, 121] width 67 height 8
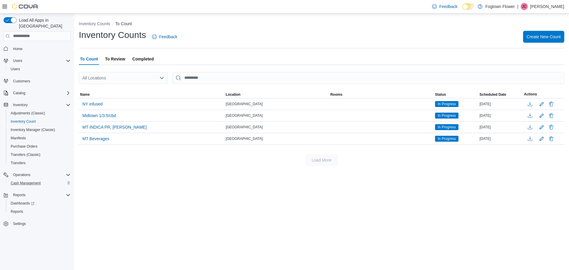
click at [115, 60] on span "To Review" at bounding box center [115, 59] width 20 height 12
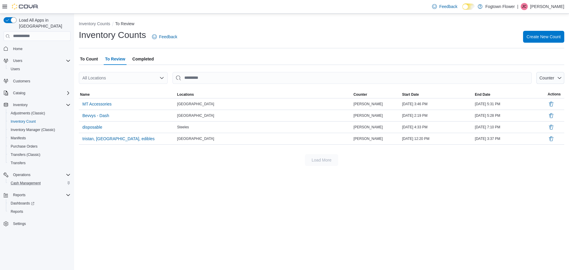
click at [135, 58] on span "Completed" at bounding box center [143, 59] width 21 height 12
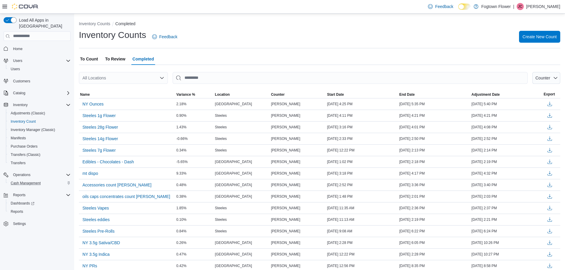
click at [121, 60] on span "To Review" at bounding box center [115, 59] width 20 height 12
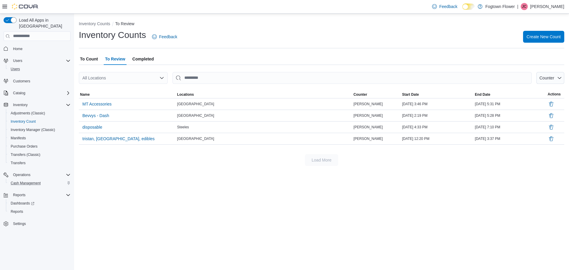
drag, startPoint x: 66, startPoint y: 62, endPoint x: 84, endPoint y: 63, distance: 17.8
click at [71, 63] on div "Load All Apps in New Hub Home Users Users Customers Catalog Inventory Adjustmen…" at bounding box center [37, 130] width 72 height 231
click at [90, 62] on span "To Count" at bounding box center [89, 59] width 18 height 12
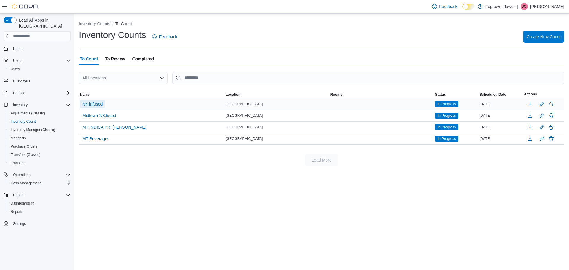
click at [93, 103] on span "NY infused" at bounding box center [92, 104] width 20 height 6
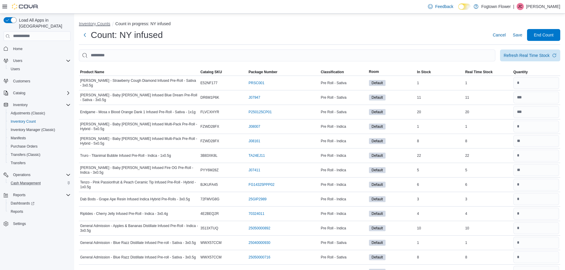
click at [96, 24] on button "Inventory Counts" at bounding box center [94, 23] width 31 height 5
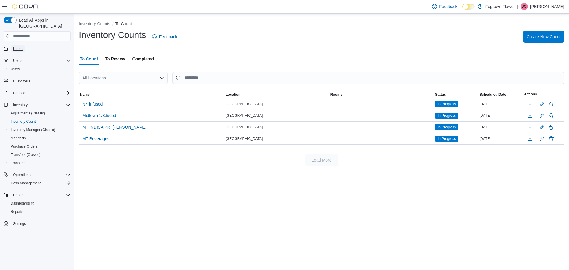
click at [20, 47] on span "Home" at bounding box center [17, 49] width 9 height 5
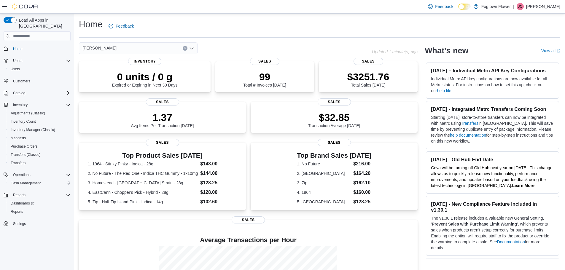
click at [258, 30] on div "Home Feedback" at bounding box center [319, 25] width 481 height 15
click at [20, 47] on span "Home" at bounding box center [17, 49] width 9 height 5
click at [187, 52] on div "[PERSON_NAME]" at bounding box center [138, 48] width 119 height 12
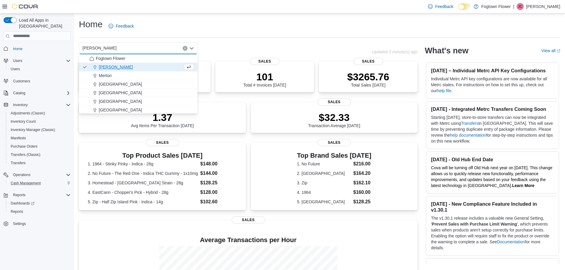
click at [186, 48] on button "Clear input" at bounding box center [185, 48] width 5 height 5
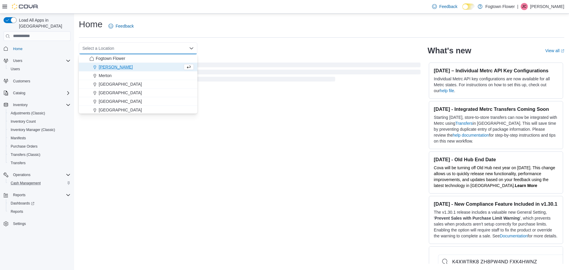
click at [200, 22] on div "Home Feedback" at bounding box center [322, 25] width 486 height 15
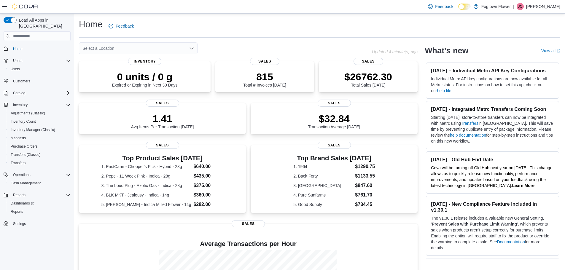
click at [154, 45] on div "Select a Location" at bounding box center [138, 48] width 119 height 12
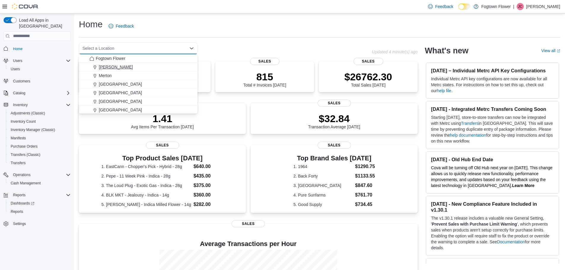
click at [154, 68] on div "[PERSON_NAME]" at bounding box center [142, 67] width 104 height 6
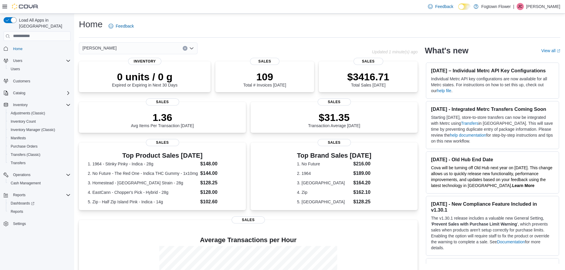
click at [165, 50] on div "[PERSON_NAME] Combo box. Selected. [PERSON_NAME]. Press Backspace to delete [PE…" at bounding box center [138, 48] width 119 height 12
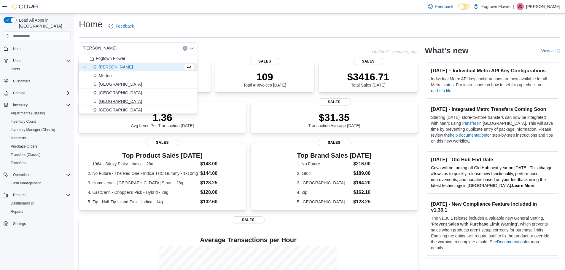
click at [154, 98] on button "[GEOGRAPHIC_DATA]" at bounding box center [138, 101] width 119 height 9
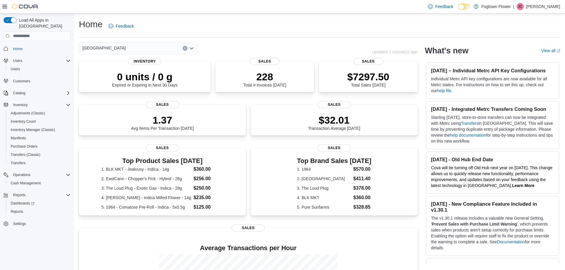
click at [154, 53] on div "[GEOGRAPHIC_DATA]" at bounding box center [138, 48] width 119 height 12
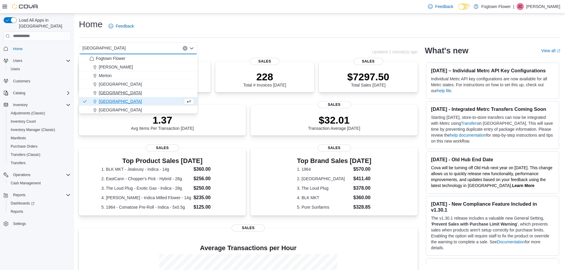
click at [145, 92] on div "[GEOGRAPHIC_DATA]" at bounding box center [142, 93] width 104 height 6
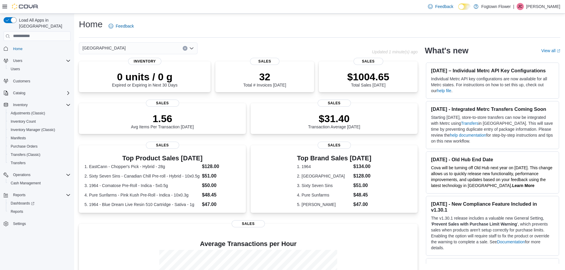
click at [165, 50] on div "[GEOGRAPHIC_DATA]" at bounding box center [138, 48] width 119 height 12
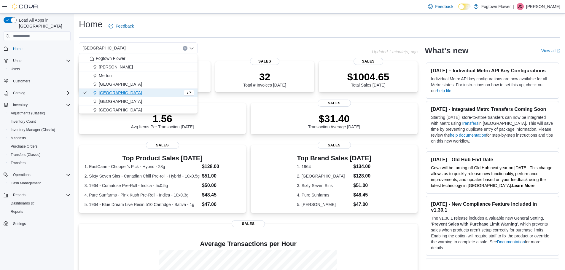
click at [122, 67] on div "[PERSON_NAME]" at bounding box center [142, 67] width 104 height 6
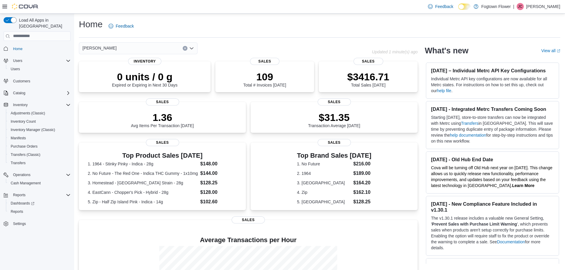
click at [152, 47] on div "[PERSON_NAME]" at bounding box center [138, 48] width 119 height 12
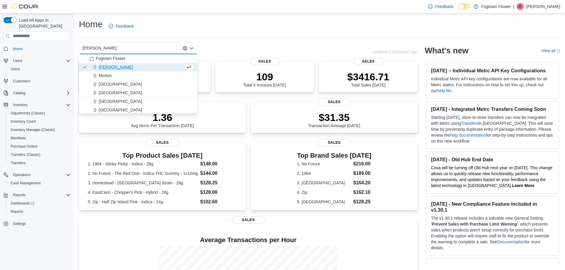
click at [135, 71] on button "[PERSON_NAME]" at bounding box center [138, 67] width 119 height 9
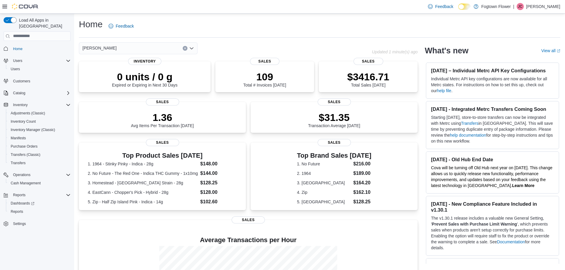
click at [146, 30] on div "Home Feedback" at bounding box center [319, 25] width 481 height 15
click at [147, 39] on div "Home Feedback [PERSON_NAME] Updated 1 minute(s) ago 0 units / 0 g Expired or Ex…" at bounding box center [319, 181] width 491 height 334
click at [148, 45] on div "[PERSON_NAME]" at bounding box center [138, 48] width 119 height 12
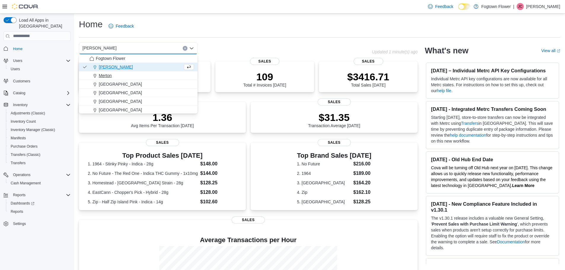
click at [145, 73] on div "Merton" at bounding box center [142, 76] width 104 height 6
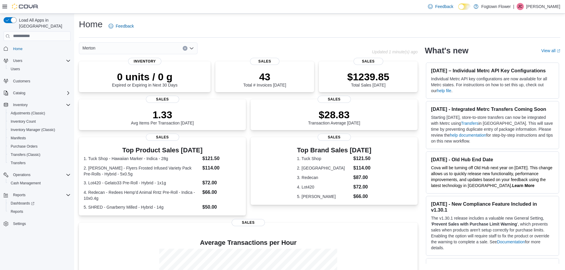
click at [155, 50] on div "Merton Combo box. Selected. [GEOGRAPHIC_DATA]. Press Backspace to delete [GEOGR…" at bounding box center [138, 48] width 119 height 12
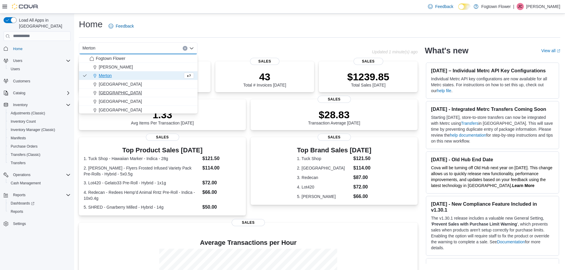
click at [132, 91] on div "[GEOGRAPHIC_DATA]" at bounding box center [142, 93] width 104 height 6
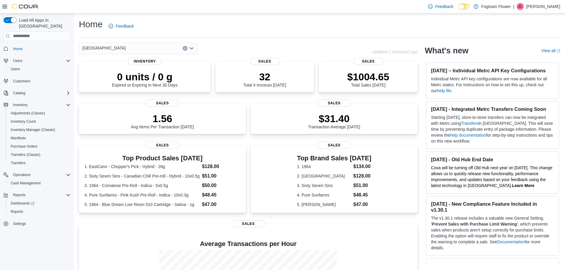
click at [149, 49] on div "Mount Pleasant Combo box. Selected. [GEOGRAPHIC_DATA]. Press Backspace to delet…" at bounding box center [138, 48] width 119 height 12
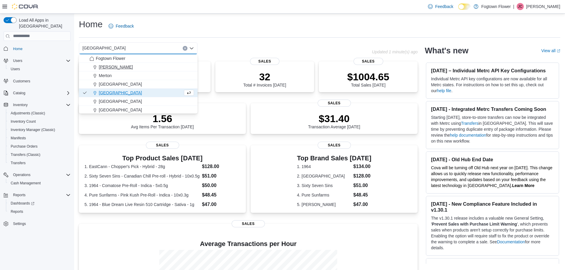
click at [126, 69] on div "[PERSON_NAME]" at bounding box center [142, 67] width 104 height 6
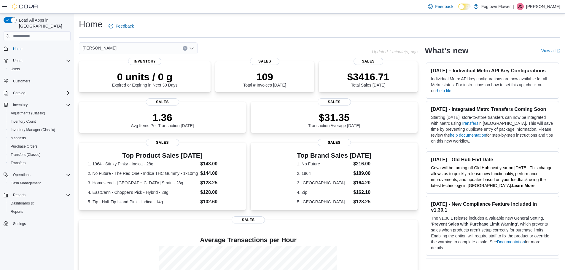
click at [135, 56] on div "[PERSON_NAME] Updated 1 minute(s) ago 0 units / 0 g Expired or Expiring in Next…" at bounding box center [248, 192] width 339 height 300
click at [134, 50] on div "[PERSON_NAME]" at bounding box center [138, 48] width 119 height 12
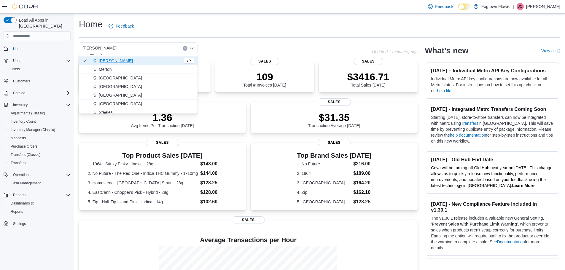
scroll to position [9, 0]
click at [120, 106] on div "Steeles" at bounding box center [142, 109] width 104 height 6
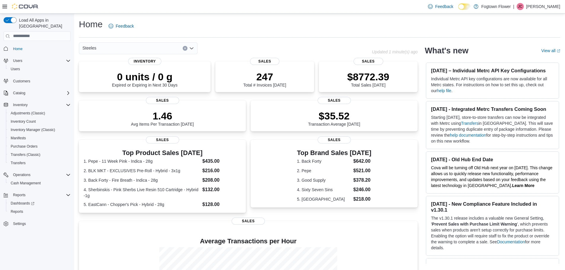
click at [184, 48] on icon "Clear input" at bounding box center [185, 48] width 2 height 2
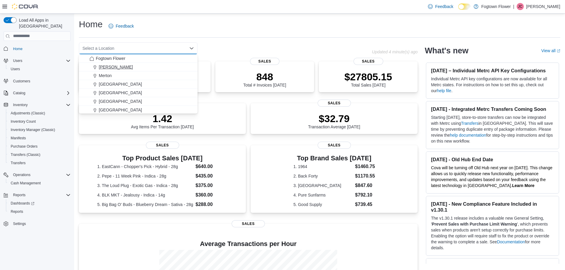
click at [137, 65] on div "[PERSON_NAME]" at bounding box center [142, 67] width 104 height 6
